Goal: Task Accomplishment & Management: Manage account settings

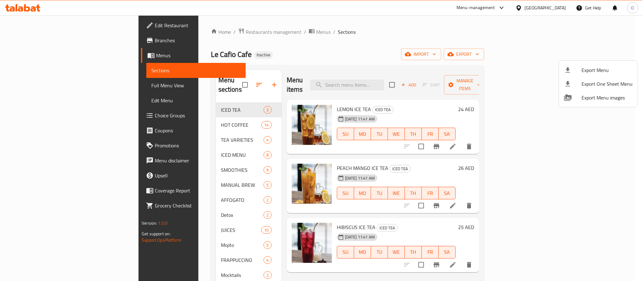
drag, startPoint x: 482, startPoint y: 55, endPoint x: 466, endPoint y: 55, distance: 15.4
click at [474, 55] on div at bounding box center [321, 140] width 642 height 281
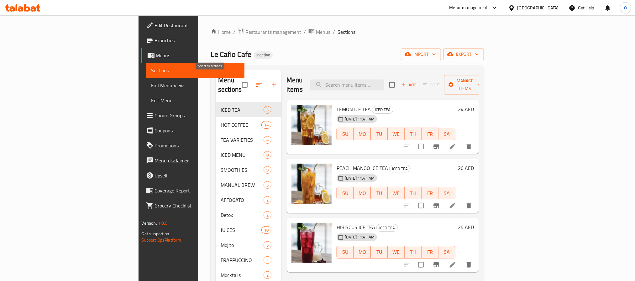
drag, startPoint x: 206, startPoint y: 80, endPoint x: 209, endPoint y: 91, distance: 10.8
click at [238, 81] on input "checkbox" at bounding box center [244, 84] width 13 height 13
checkbox input "true"
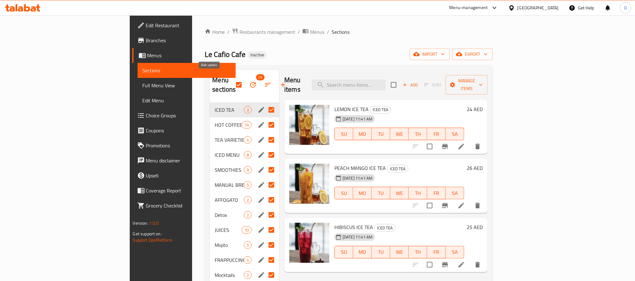
click at [249, 83] on icon "button" at bounding box center [253, 85] width 8 height 8
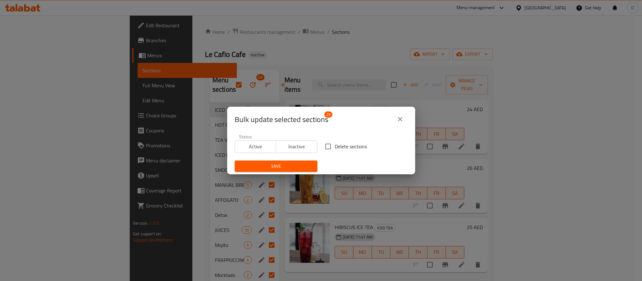
click at [335, 148] on span "Delete sections" at bounding box center [351, 147] width 32 height 8
click at [335, 148] on input "Delete sections" at bounding box center [328, 146] width 13 height 13
checkbox input "true"
click at [302, 165] on span "Save" at bounding box center [276, 167] width 73 height 8
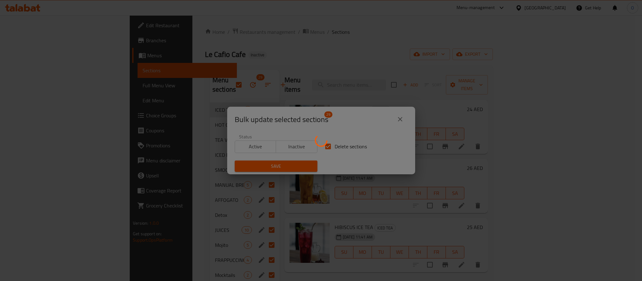
checkbox input "false"
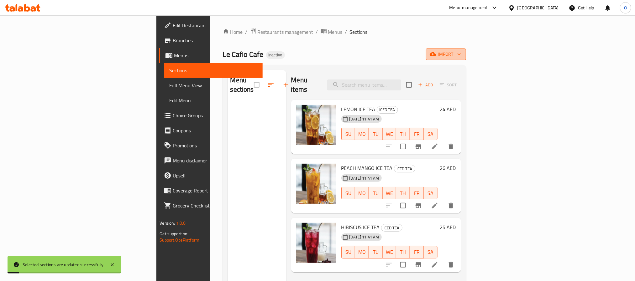
click at [466, 50] on button "import" at bounding box center [446, 55] width 40 height 12
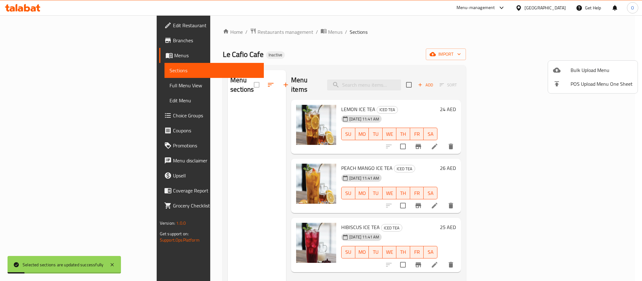
drag, startPoint x: 589, startPoint y: 62, endPoint x: 584, endPoint y: 70, distance: 9.0
click at [589, 64] on ul "Bulk Upload Menu POS Upload Menu One Sheet" at bounding box center [593, 77] width 90 height 33
click at [583, 71] on span "Bulk Upload Menu" at bounding box center [602, 70] width 62 height 8
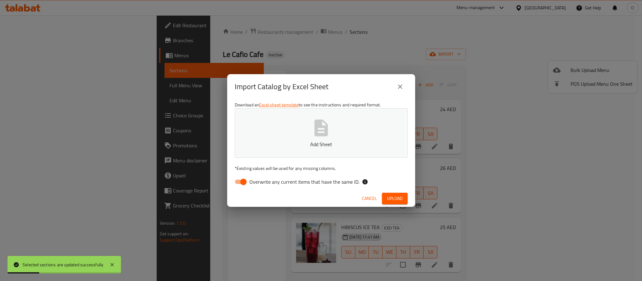
click at [240, 184] on input "Overwrite any current items that have the same ID." at bounding box center [244, 182] width 36 height 12
checkbox input "false"
click at [399, 203] on button "Upload" at bounding box center [395, 199] width 26 height 12
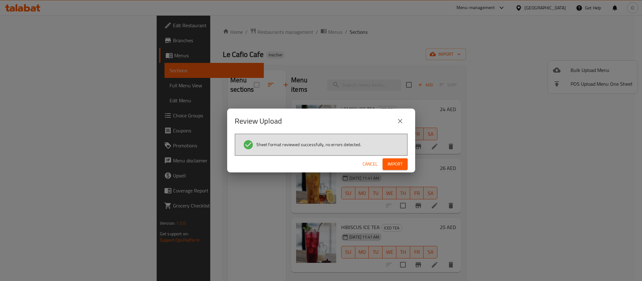
click at [405, 166] on button "Import" at bounding box center [395, 165] width 25 height 12
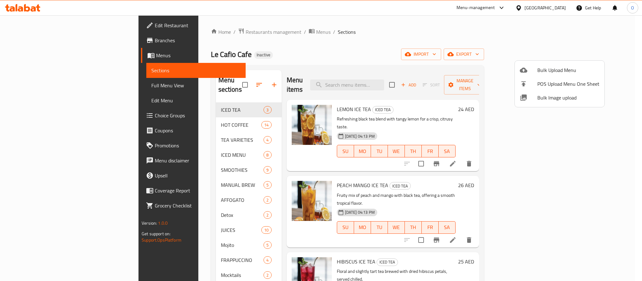
click at [40, 114] on div at bounding box center [321, 140] width 642 height 281
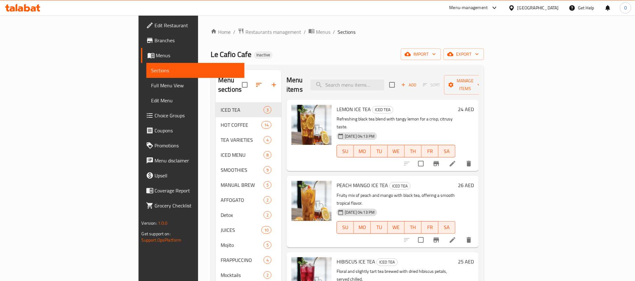
click at [155, 114] on span "Choice Groups" at bounding box center [197, 116] width 85 height 8
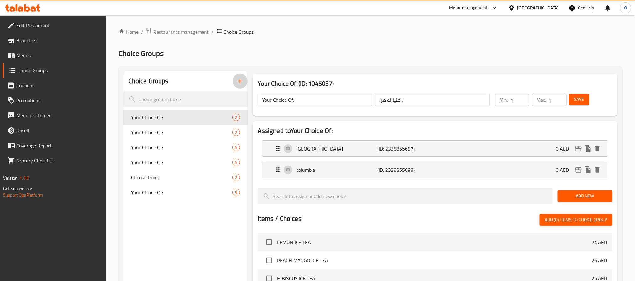
click at [241, 84] on icon "button" at bounding box center [240, 81] width 8 height 8
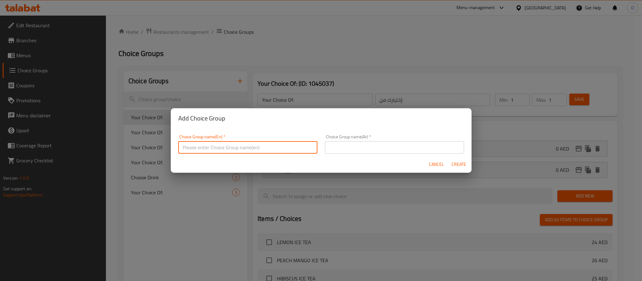
click at [217, 150] on input "text" at bounding box center [247, 147] width 139 height 13
type input "Your Choice Of :1"
click at [360, 139] on div "Choice Group name(Ar)   * Choice Group name(Ar) *" at bounding box center [394, 144] width 139 height 19
click at [362, 145] on input "text" at bounding box center [394, 147] width 139 height 13
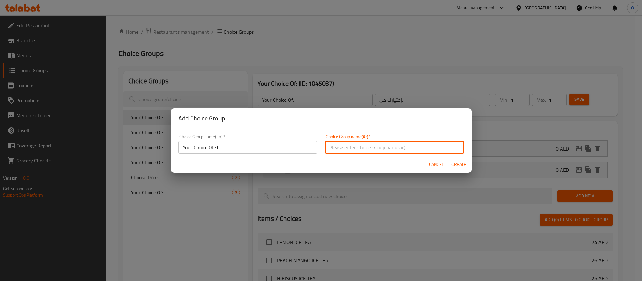
type input "اختيارك من :"
click at [459, 166] on span "Create" at bounding box center [459, 165] width 15 height 8
type input "Your Choice Of :1"
type input "اختيارك من :"
type input "0"
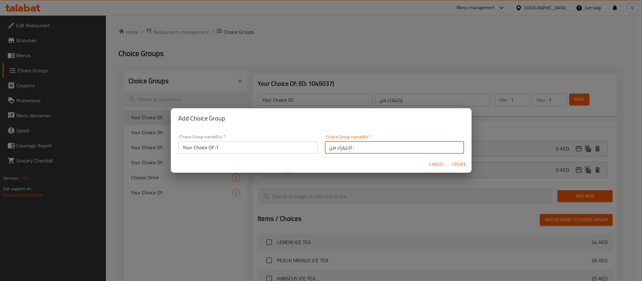
type input "0"
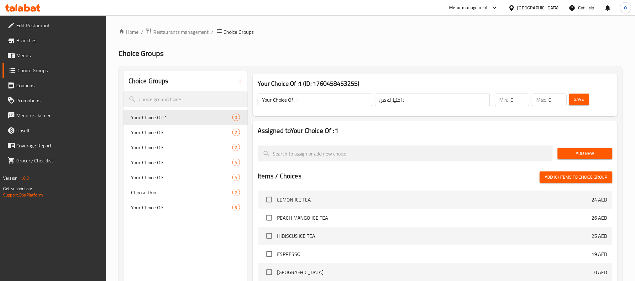
click at [297, 96] on input "Your Choice Of :1" at bounding box center [315, 100] width 115 height 13
type input "Your Choice Of :"
drag, startPoint x: 599, startPoint y: 151, endPoint x: 567, endPoint y: 157, distance: 32.2
click at [598, 151] on span "Add New" at bounding box center [585, 154] width 45 height 8
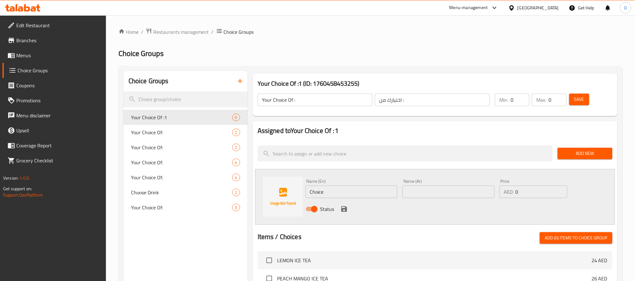
click at [356, 196] on input "Choice" at bounding box center [352, 192] width 92 height 13
type input "Apple"
type input "تفاح"
click at [347, 209] on icon "save" at bounding box center [344, 210] width 8 height 8
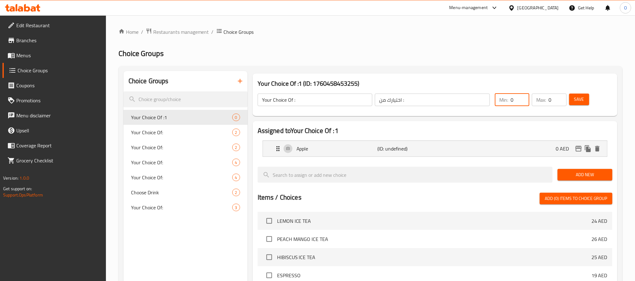
drag, startPoint x: 512, startPoint y: 103, endPoint x: 501, endPoint y: 103, distance: 10.7
click at [502, 103] on div "Min: 0 ​" at bounding box center [512, 100] width 34 height 13
type input "1"
drag, startPoint x: 553, startPoint y: 100, endPoint x: 555, endPoint y: 124, distance: 23.9
click at [529, 100] on div "Min: 1 ​ Max: 0 ​" at bounding box center [530, 100] width 76 height 18
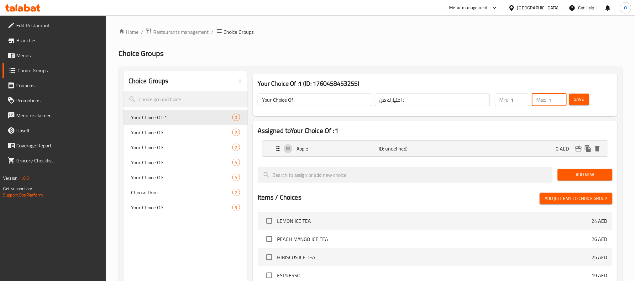
type input "1"
drag, startPoint x: 568, startPoint y: 171, endPoint x: 560, endPoint y: 174, distance: 8.7
click at [568, 171] on button "Add New" at bounding box center [585, 175] width 55 height 12
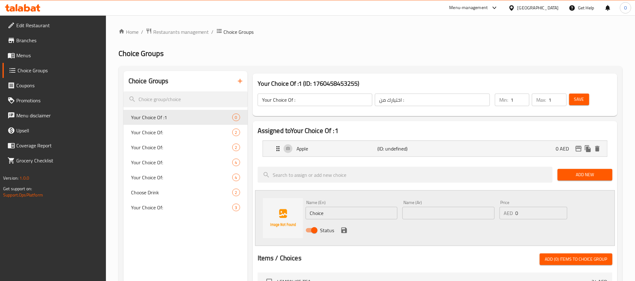
click at [352, 214] on input "Choice" at bounding box center [352, 213] width 92 height 13
type input "Orange"
type input "برتقال"
click at [343, 234] on icon "save" at bounding box center [344, 231] width 8 height 8
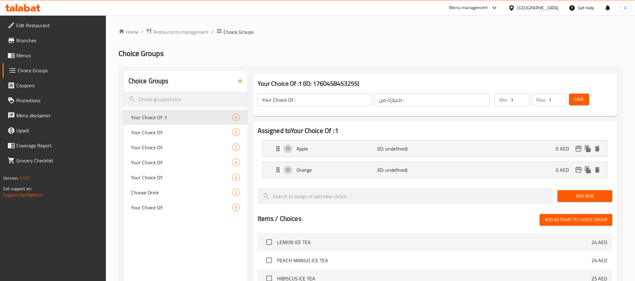
drag, startPoint x: 581, startPoint y: 100, endPoint x: 526, endPoint y: 89, distance: 56.0
click at [581, 100] on span "Save" at bounding box center [579, 100] width 10 height 8
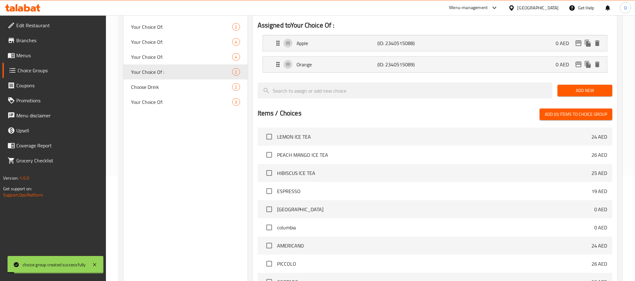
scroll to position [187, 0]
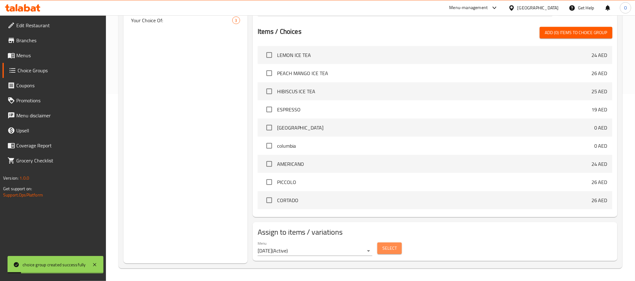
click at [398, 252] on button "Select" at bounding box center [389, 249] width 24 height 12
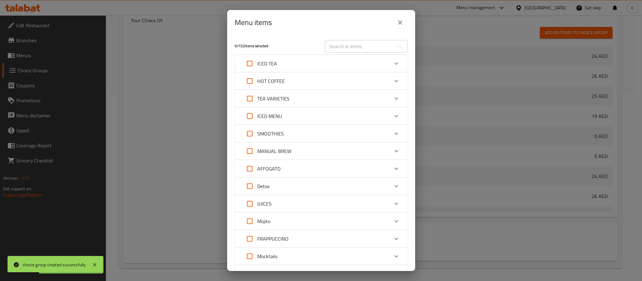
click at [344, 46] on input "text" at bounding box center [359, 46] width 68 height 13
paste input "CARROT FUSION"
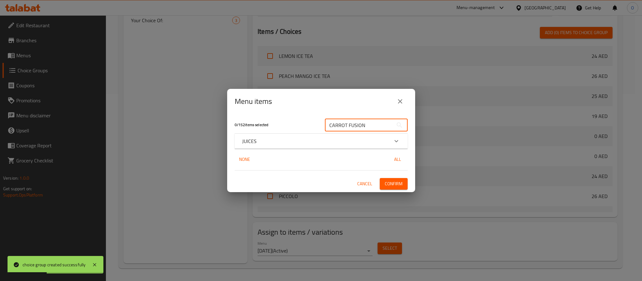
type input "CARROT FUSION"
click at [275, 143] on div "JUICES" at bounding box center [315, 142] width 147 height 8
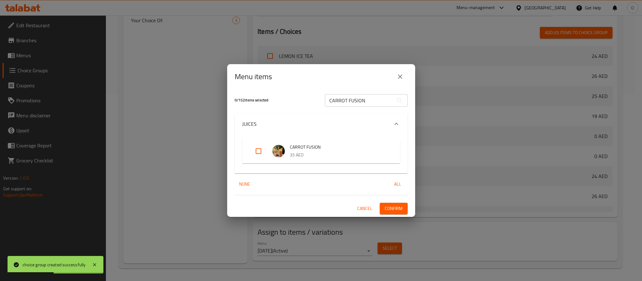
click at [260, 151] on input "Expand" at bounding box center [258, 151] width 15 height 15
checkbox input "true"
click at [401, 204] on button "Confirm" at bounding box center [394, 209] width 28 height 12
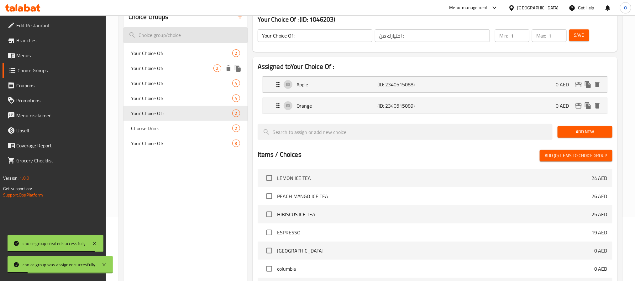
scroll to position [0, 0]
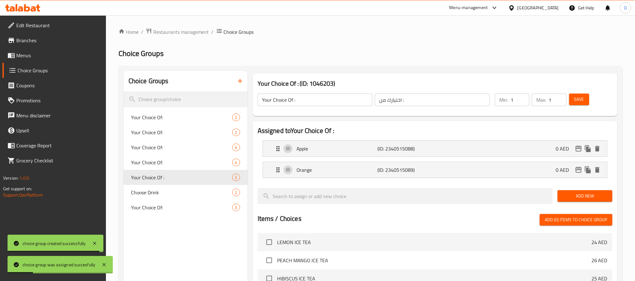
click at [243, 81] on icon "button" at bounding box center [240, 81] width 8 height 8
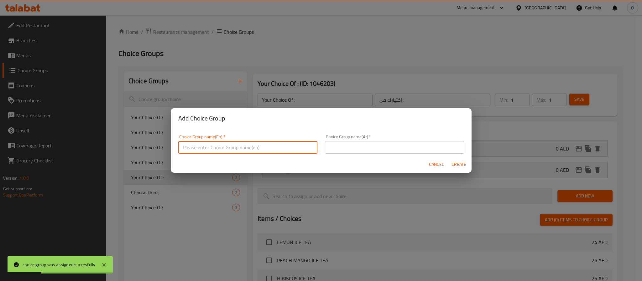
click at [260, 141] on input "text" at bounding box center [247, 147] width 139 height 13
type input "Your Choice Of :1"
drag, startPoint x: 342, startPoint y: 152, endPoint x: 351, endPoint y: 159, distance: 10.9
click at [343, 153] on input "text" at bounding box center [394, 147] width 139 height 13
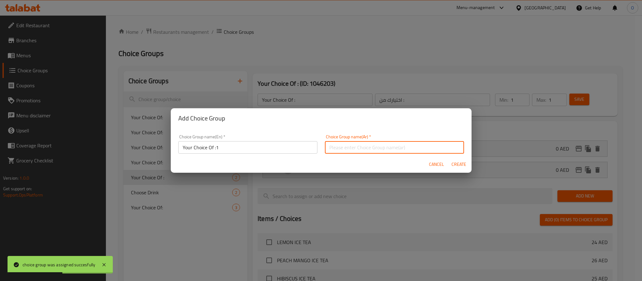
type input "اختيارك من :"
drag, startPoint x: 455, startPoint y: 167, endPoint x: 380, endPoint y: 148, distance: 77.7
click at [454, 167] on span "Create" at bounding box center [459, 165] width 15 height 8
type input "Your Choice Of :1"
type input "0"
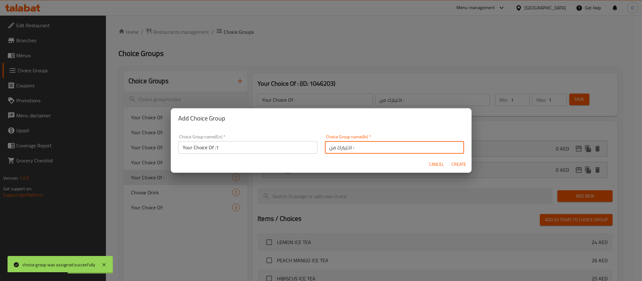
type input "0"
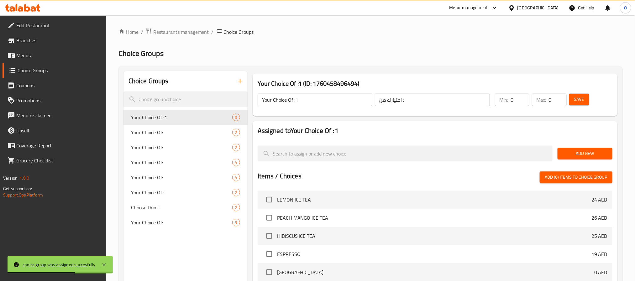
click at [326, 108] on div "Your Choice Of :1 ​ اختيارك من : ​" at bounding box center [374, 100] width 240 height 20
click at [324, 102] on input "Your Choice Of :1" at bounding box center [315, 100] width 115 height 13
type input "Your Choice Of :"
drag, startPoint x: 575, startPoint y: 152, endPoint x: 545, endPoint y: 166, distance: 32.5
click at [575, 152] on span "Add New" at bounding box center [585, 154] width 45 height 8
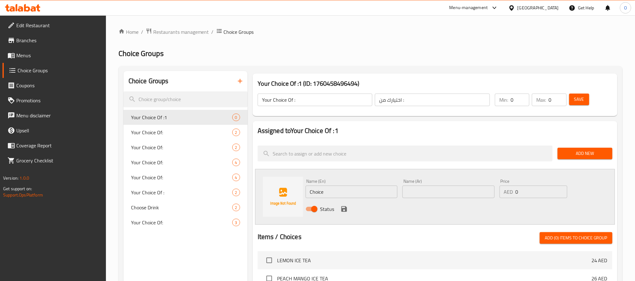
click at [338, 194] on input "Choice" at bounding box center [352, 192] width 92 height 13
type input "Bread"
type input "خبز"
click at [342, 208] on icon "save" at bounding box center [344, 210] width 8 height 8
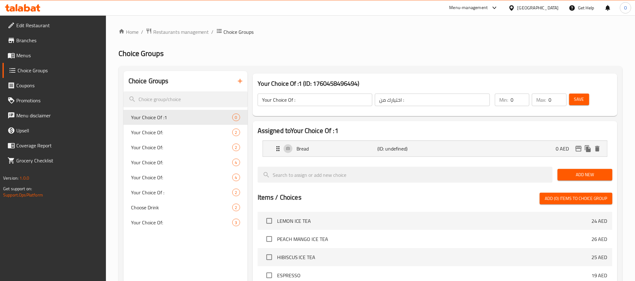
click at [594, 177] on span "Add New" at bounding box center [585, 175] width 45 height 8
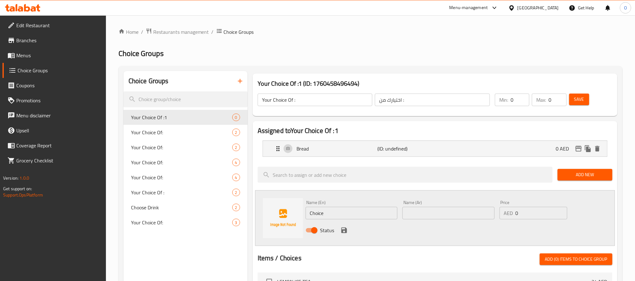
click at [372, 215] on input "Choice" at bounding box center [352, 213] width 92 height 13
type input "Rice"
type input "h"
type input "ارز"
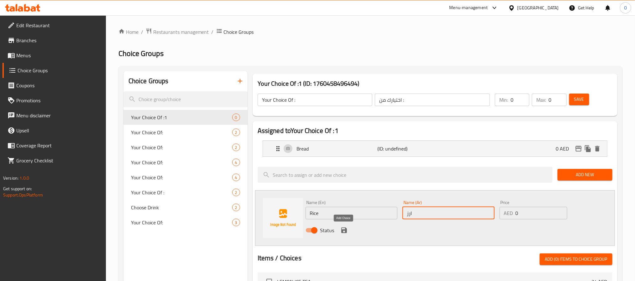
click at [344, 233] on icon "save" at bounding box center [344, 231] width 6 height 6
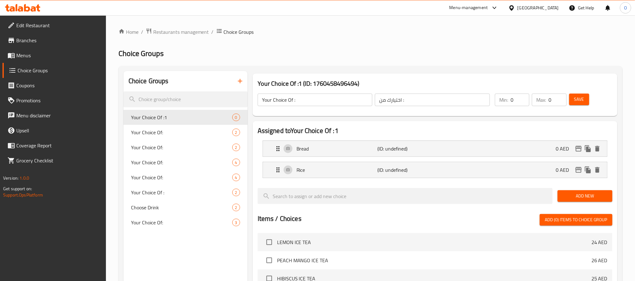
drag, startPoint x: 505, startPoint y: 99, endPoint x: 494, endPoint y: 102, distance: 11.3
click at [494, 102] on div "Min: 0 ​" at bounding box center [512, 99] width 37 height 15
type input "1"
drag, startPoint x: 552, startPoint y: 103, endPoint x: 521, endPoint y: 108, distance: 31.4
click at [521, 108] on div "Min: 1 ​ Max: 0 ​" at bounding box center [530, 100] width 76 height 18
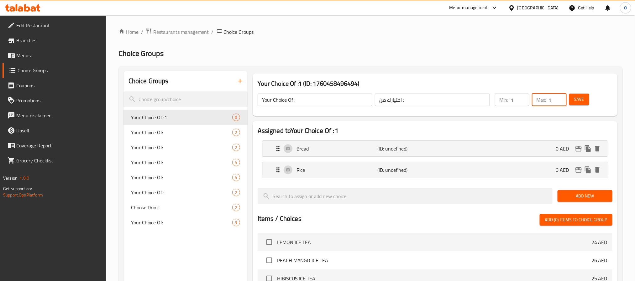
type input "1"
click at [574, 99] on button "Save" at bounding box center [579, 100] width 20 height 12
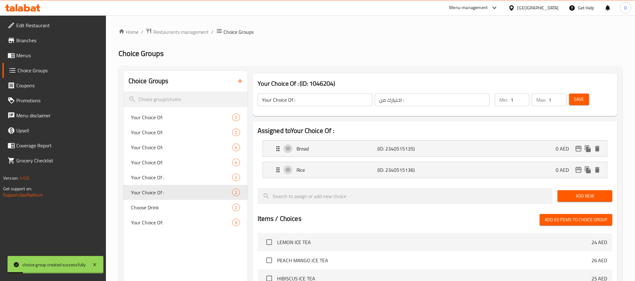
drag, startPoint x: 408, startPoint y: 66, endPoint x: 273, endPoint y: 128, distance: 148.1
click at [407, 66] on div "Choice Groups Your Choice Of: 2 Your Choice Of: 2 Your Choice Of: 4 Your Choice…" at bounding box center [370, 261] width 504 height 390
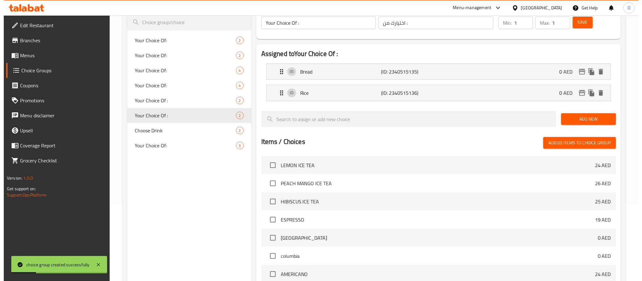
scroll to position [187, 0]
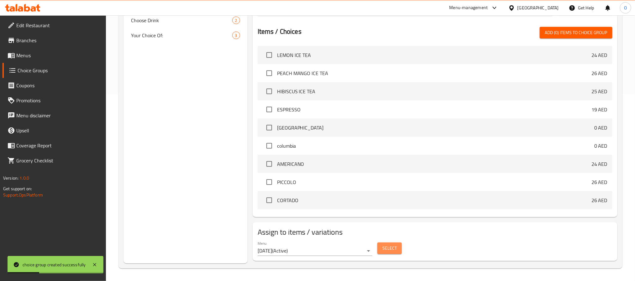
click at [387, 252] on span "Select" at bounding box center [389, 249] width 14 height 8
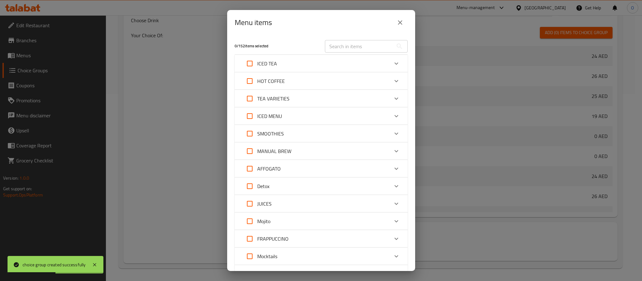
click at [354, 45] on input "text" at bounding box center [359, 46] width 68 height 13
paste input "TRADITIONAL MOROCCAN MINCED MEAT"
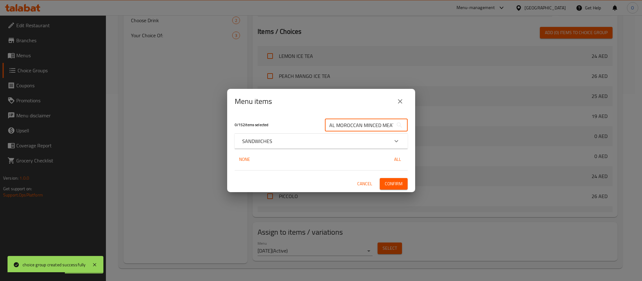
type input "TRADITIONAL MOROCCAN MINCED MEAT"
click at [318, 146] on div "SANDWICHES" at bounding box center [321, 141] width 173 height 15
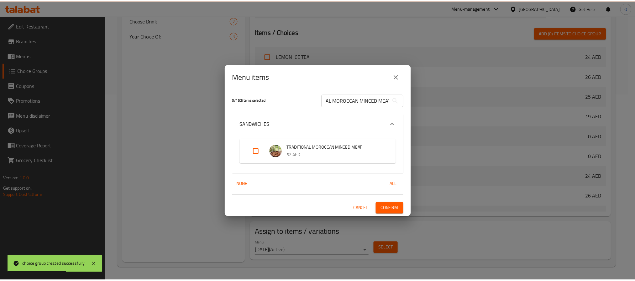
scroll to position [0, 0]
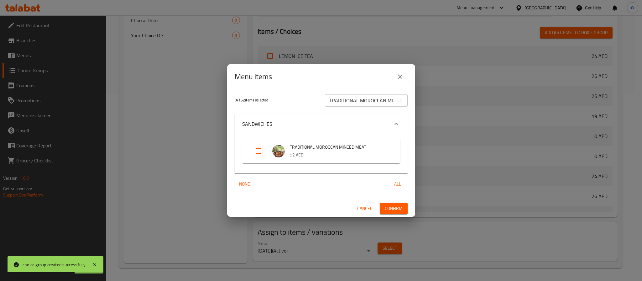
click at [258, 152] on input "Expand" at bounding box center [258, 151] width 15 height 15
checkbox input "true"
drag, startPoint x: 402, startPoint y: 212, endPoint x: 403, endPoint y: 244, distance: 31.7
click at [402, 214] on button "Confirm" at bounding box center [394, 209] width 28 height 12
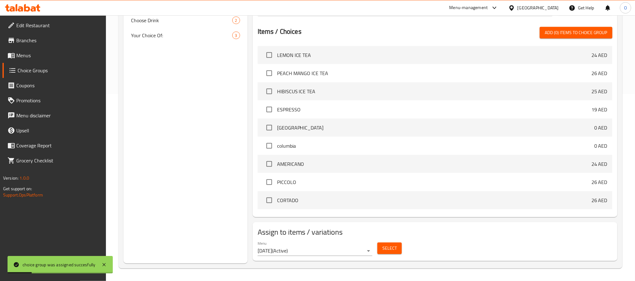
click at [160, 122] on div "Choice Groups Your Choice Of: 2 Your Choice Of: 2 Your Choice Of: 4 Your Choice…" at bounding box center [186, 74] width 124 height 380
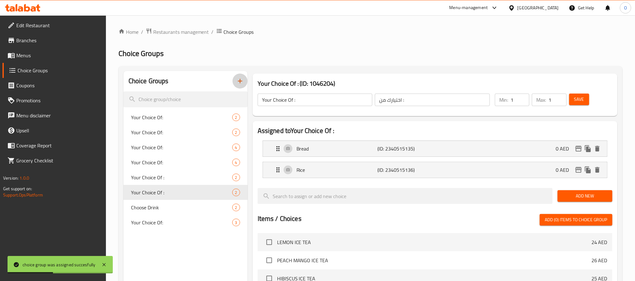
click at [238, 83] on icon "button" at bounding box center [240, 81] width 8 height 8
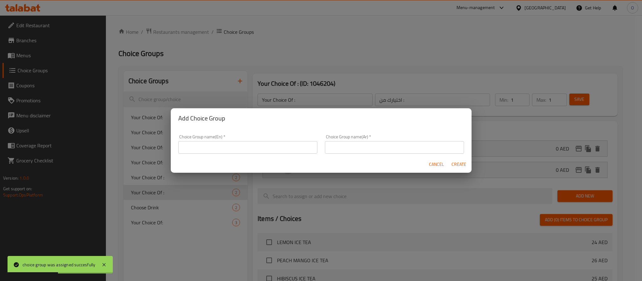
click at [218, 148] on input "text" at bounding box center [247, 147] width 139 height 13
type input "Your Choice Of :1"
drag, startPoint x: 356, startPoint y: 147, endPoint x: 364, endPoint y: 154, distance: 11.1
click at [356, 147] on input "text" at bounding box center [394, 147] width 139 height 13
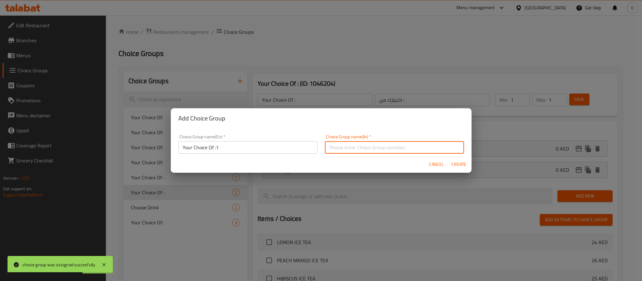
type input "اختيارك من :"
click at [280, 148] on input "Your Choice Of :1" at bounding box center [247, 147] width 139 height 13
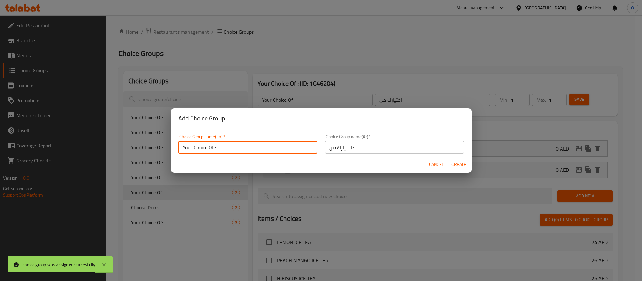
type input "Your Choice Of :"
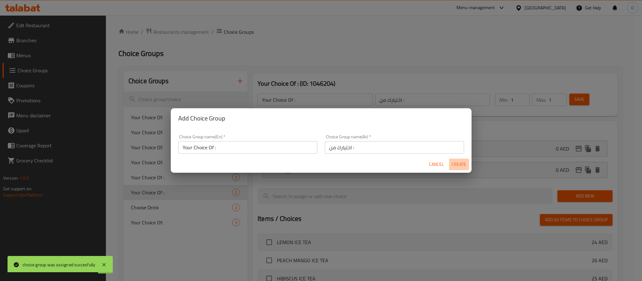
click at [458, 165] on span "Create" at bounding box center [459, 165] width 15 height 8
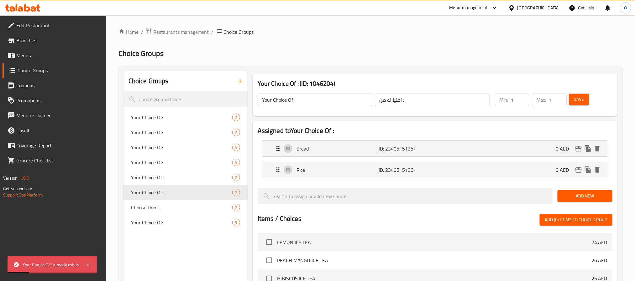
click at [238, 83] on icon "button" at bounding box center [240, 81] width 8 height 8
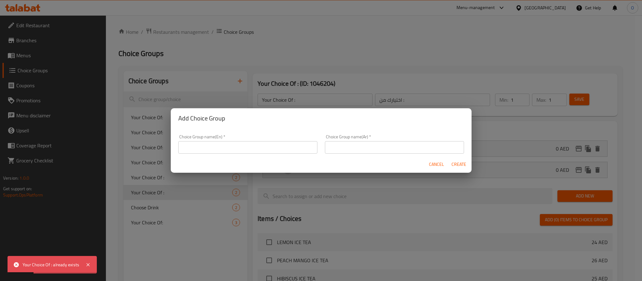
click at [249, 151] on input "text" at bounding box center [247, 147] width 139 height 13
type input "Your Choice Of :1"
drag, startPoint x: 347, startPoint y: 146, endPoint x: 351, endPoint y: 150, distance: 6.2
click at [347, 146] on input "text" at bounding box center [394, 147] width 139 height 13
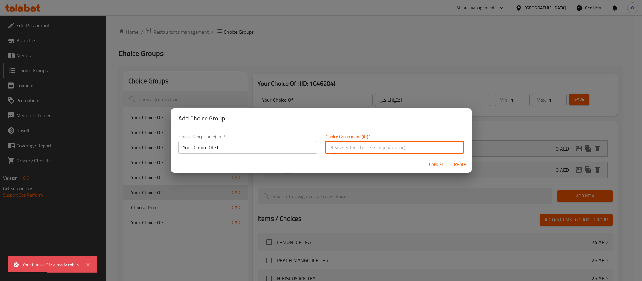
type input "اختيارك من :"
click at [459, 165] on span "Create" at bounding box center [459, 165] width 15 height 8
type input "Your Choice Of :1"
type input "0"
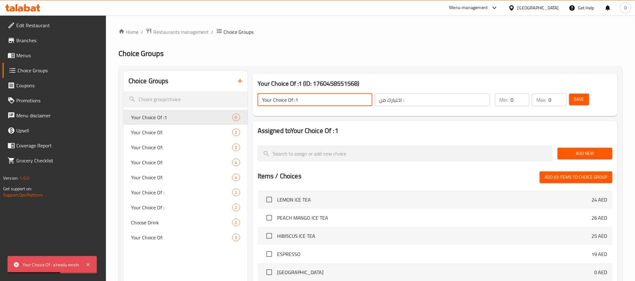
click at [305, 105] on input "Your Choice Of :1" at bounding box center [315, 100] width 115 height 13
type input "Your Choice Of :"
drag, startPoint x: 600, startPoint y: 155, endPoint x: 594, endPoint y: 159, distance: 7.9
click at [594, 159] on button "Add New" at bounding box center [585, 154] width 55 height 12
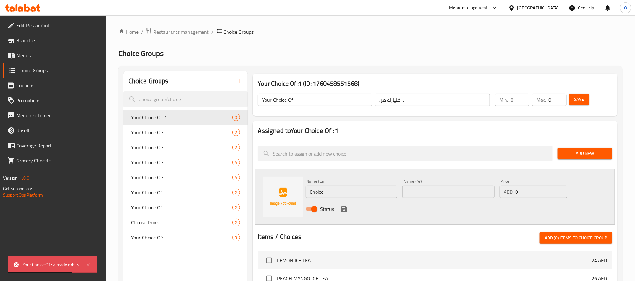
click at [339, 192] on input "Choice" at bounding box center [352, 192] width 92 height 13
type input "Chicken"
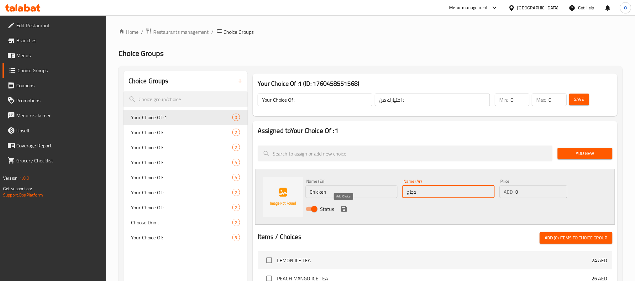
type input "دجاج"
click at [344, 209] on icon "save" at bounding box center [344, 210] width 6 height 6
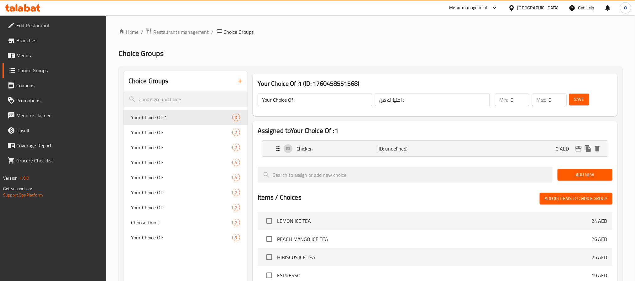
drag, startPoint x: 578, startPoint y: 173, endPoint x: 411, endPoint y: 188, distance: 167.8
click at [573, 173] on span "Add New" at bounding box center [585, 175] width 45 height 8
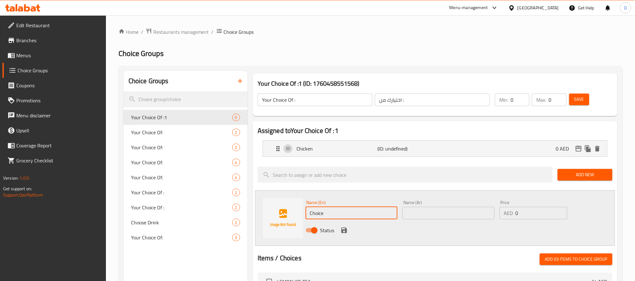
click at [345, 215] on input "Choice" at bounding box center [352, 213] width 92 height 13
type input "Beef"
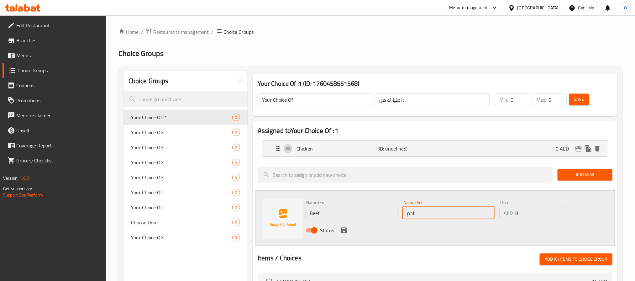
type input "لحم بقري"
click at [345, 232] on icon "save" at bounding box center [344, 231] width 6 height 6
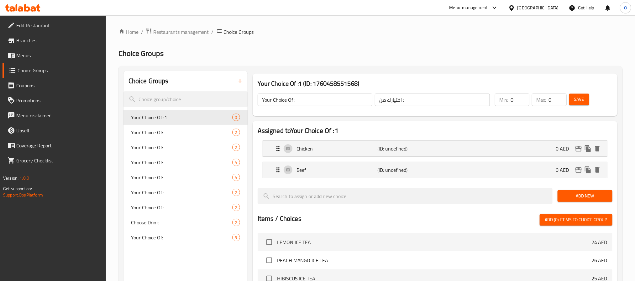
drag, startPoint x: 519, startPoint y: 102, endPoint x: 503, endPoint y: 104, distance: 15.9
click at [503, 104] on div "Min: 0 ​" at bounding box center [512, 100] width 34 height 13
type input "1"
drag, startPoint x: 549, startPoint y: 104, endPoint x: 523, endPoint y: 105, distance: 26.1
click at [526, 105] on div "Min: 1 ​ Max: 0 ​" at bounding box center [530, 100] width 76 height 18
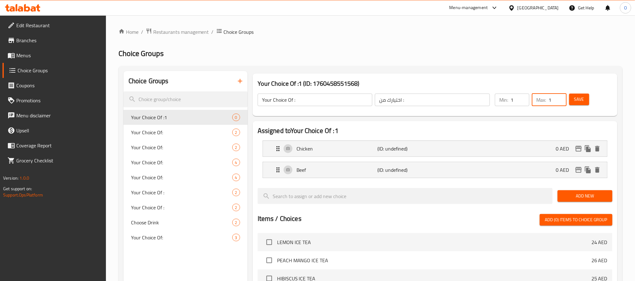
type input "1"
click at [576, 102] on span "Save" at bounding box center [579, 100] width 10 height 8
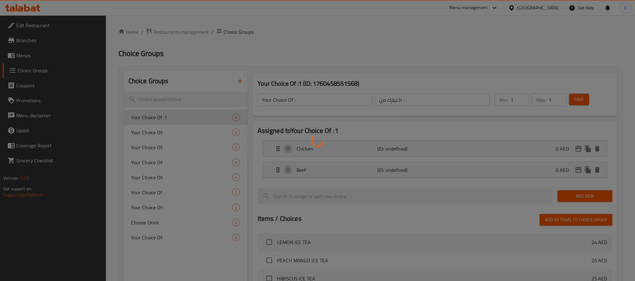
click at [479, 73] on div at bounding box center [317, 140] width 635 height 281
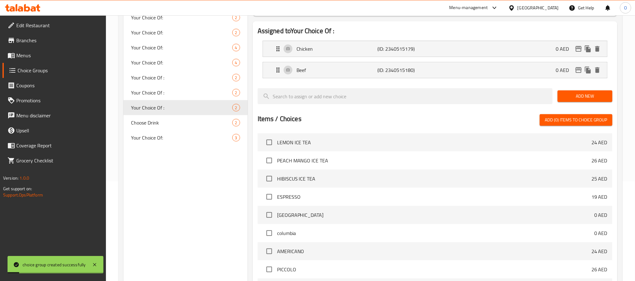
scroll to position [187, 0]
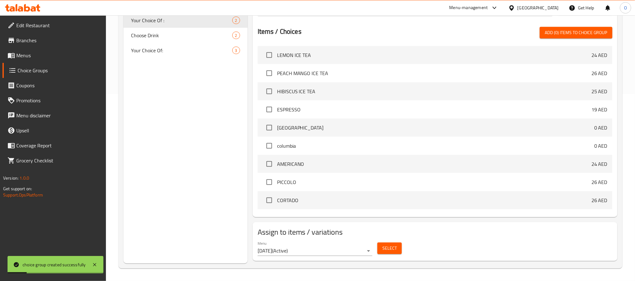
click at [388, 249] on span "Select" at bounding box center [389, 249] width 14 height 8
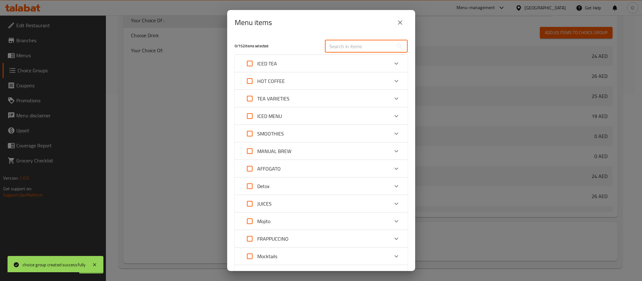
click at [354, 49] on input "text" at bounding box center [359, 46] width 68 height 13
paste input "Mini Burgers"
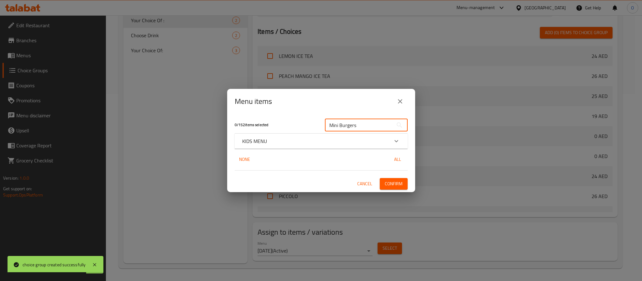
type input "Mini Burgers"
click at [283, 138] on div "KIDS MENU" at bounding box center [315, 142] width 147 height 8
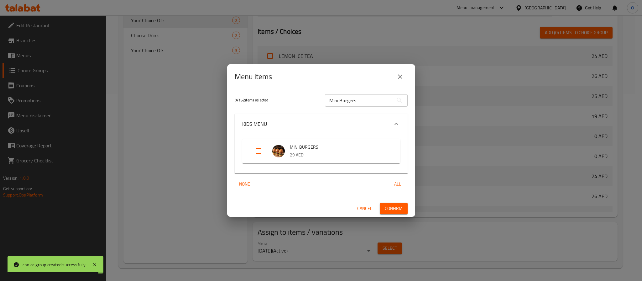
click at [259, 150] on input "Expand" at bounding box center [258, 151] width 15 height 15
checkbox input "true"
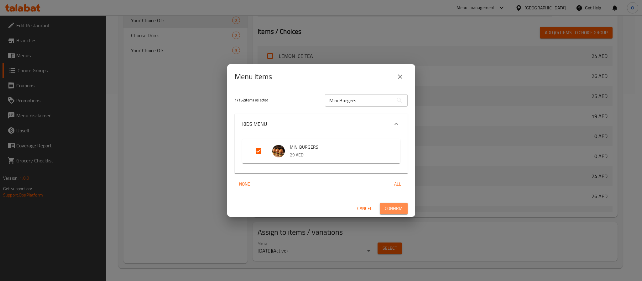
click at [406, 209] on button "Confirm" at bounding box center [394, 209] width 28 height 12
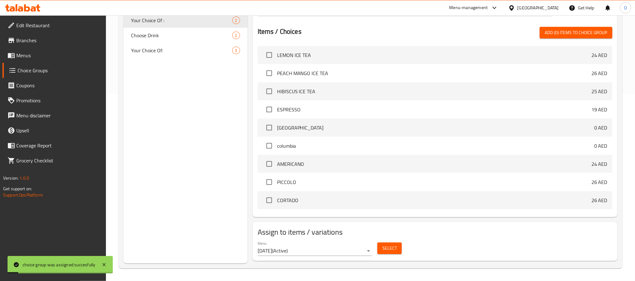
drag, startPoint x: 29, startPoint y: 50, endPoint x: 30, endPoint y: 54, distance: 3.5
click at [29, 50] on link "Menus" at bounding box center [54, 55] width 103 height 15
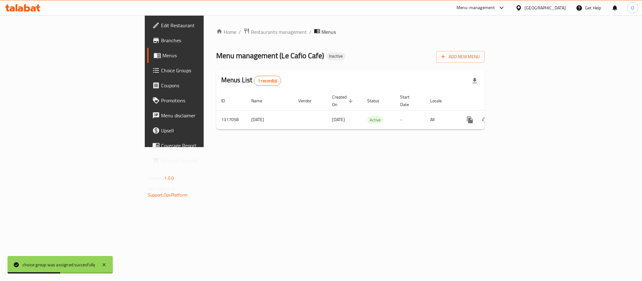
drag, startPoint x: 300, startPoint y: 47, endPoint x: 322, endPoint y: 61, distance: 25.4
click at [300, 48] on div "Home / Restaurants management / Menus Menu management ( Le Cafio Cafe ) Inactiv…" at bounding box center [350, 81] width 269 height 107
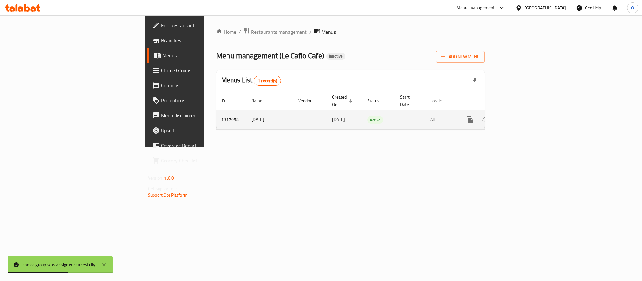
click at [523, 116] on link "enhanced table" at bounding box center [515, 120] width 15 height 15
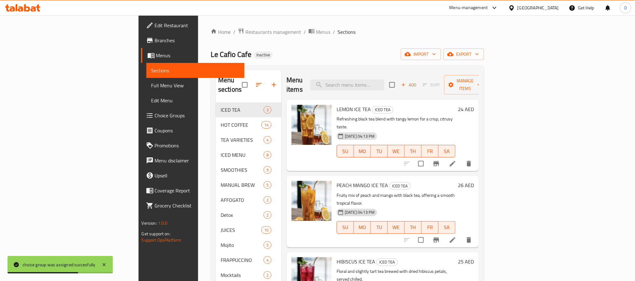
click at [151, 88] on span "Full Menu View" at bounding box center [195, 86] width 88 height 8
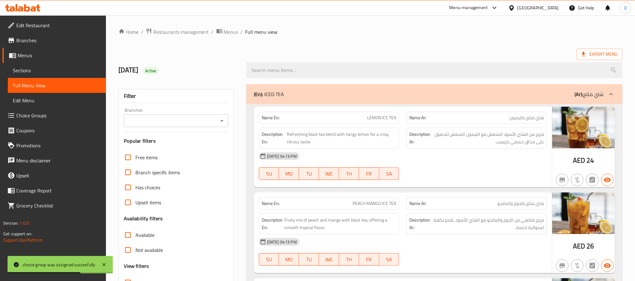
scroll to position [141, 0]
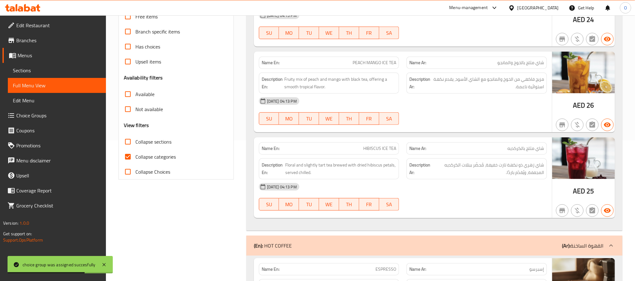
click at [170, 155] on span "Collapse categories" at bounding box center [155, 157] width 40 height 8
click at [135, 155] on input "Collapse categories" at bounding box center [127, 157] width 15 height 15
checkbox input "false"
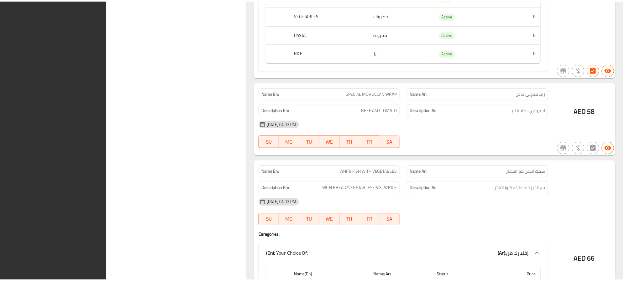
scroll to position [16445, 0]
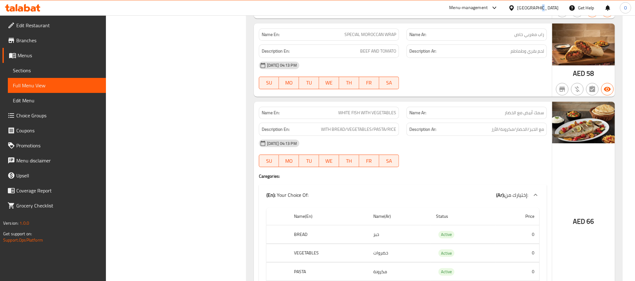
click at [540, 5] on div "[GEOGRAPHIC_DATA]" at bounding box center [538, 7] width 41 height 7
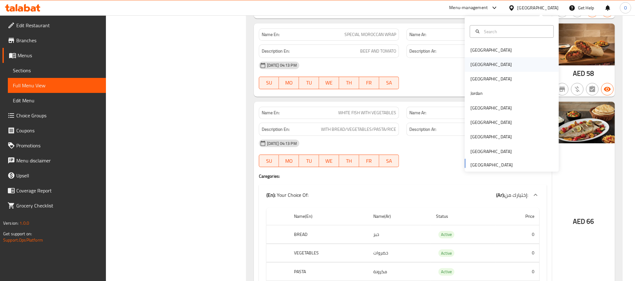
click at [471, 63] on div "[GEOGRAPHIC_DATA]" at bounding box center [491, 64] width 41 height 7
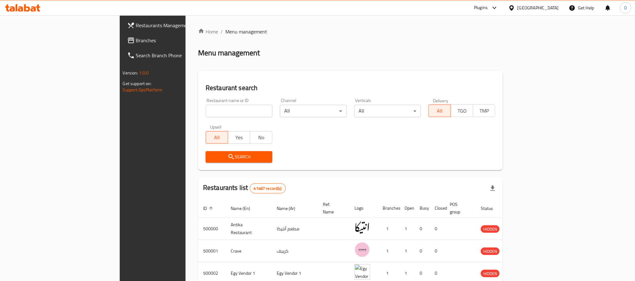
click at [136, 40] on span "Branches" at bounding box center [178, 41] width 85 height 8
